Goal: Information Seeking & Learning: Learn about a topic

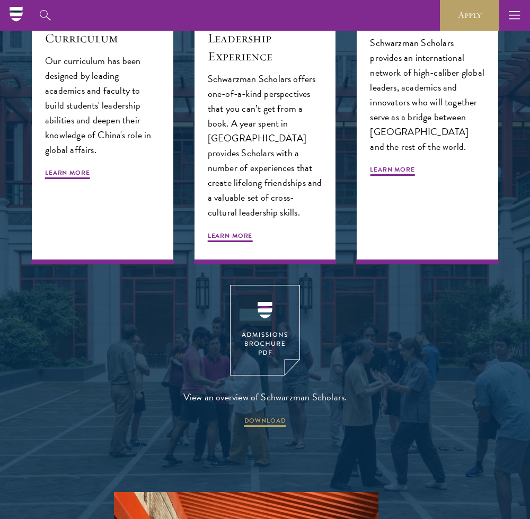
scroll to position [1249, 0]
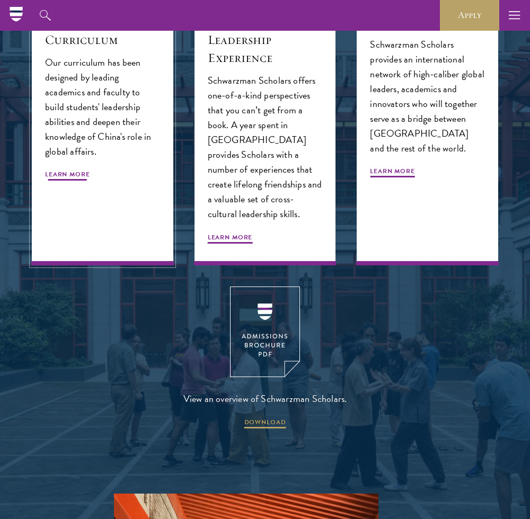
click at [81, 143] on div "World-Class Curriculum Our curriculum has been designed by leading academics an…" at bounding box center [102, 132] width 141 height 266
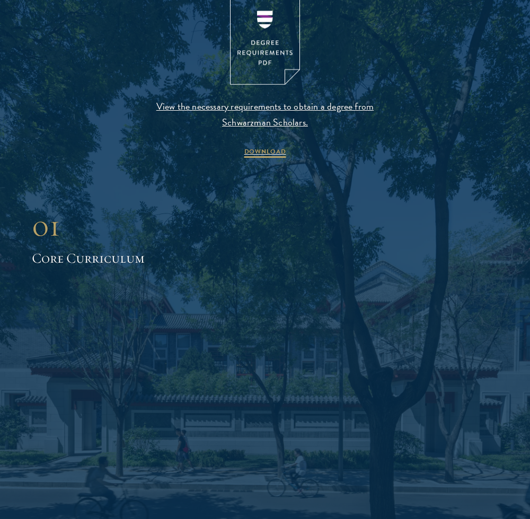
scroll to position [1099, 0]
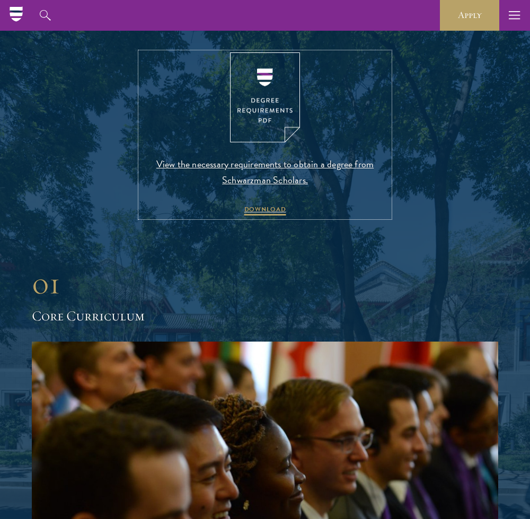
click at [282, 85] on img at bounding box center [265, 97] width 70 height 91
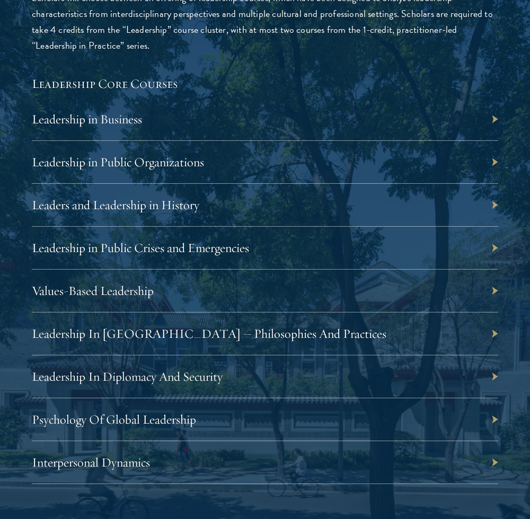
scroll to position [2025, 0]
click at [491, 97] on div "Leadership in Business" at bounding box center [265, 118] width 466 height 43
click at [492, 97] on div "Leadership in Business" at bounding box center [265, 118] width 466 height 43
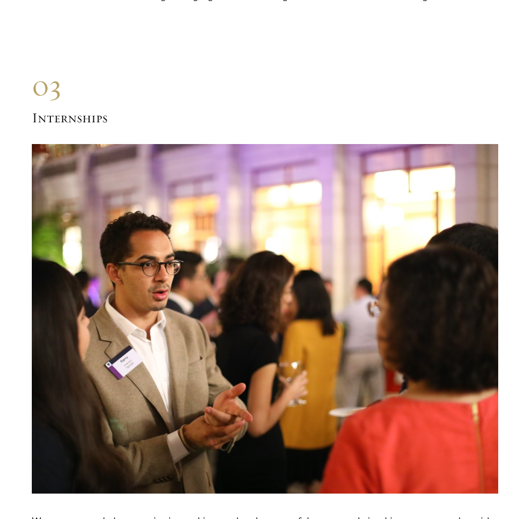
scroll to position [6772, 0]
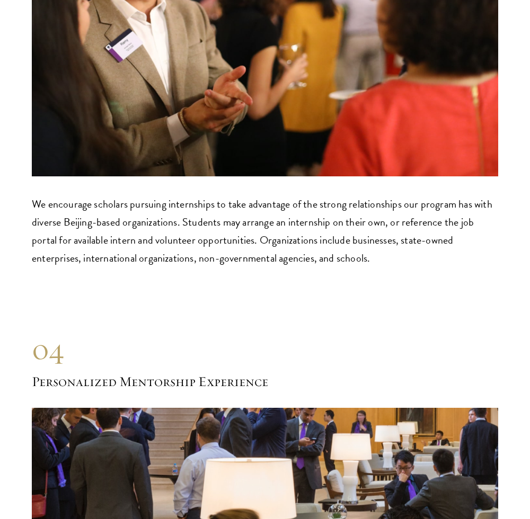
click at [351, 159] on div "03 Internships 03 Internships We encourage scholars pursuing internships to tak…" at bounding box center [265, 8] width 466 height 518
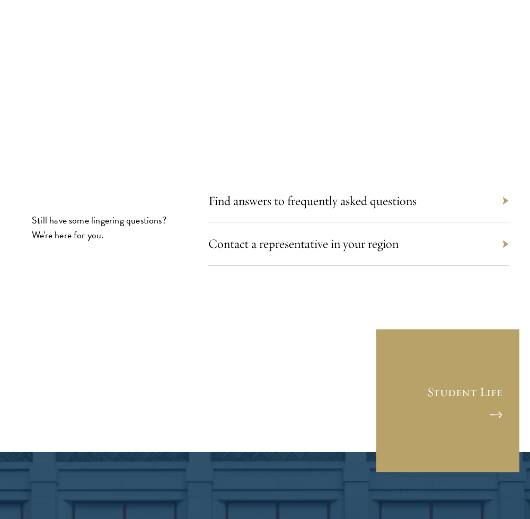
scroll to position [7783, 0]
